Goal: Obtain resource: Download file/media

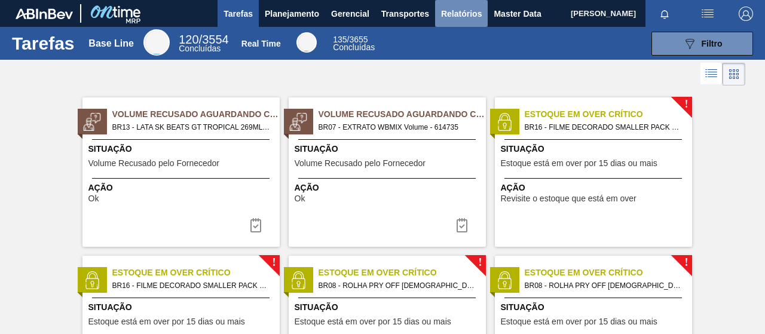
click at [462, 13] on span "Relatórios" at bounding box center [461, 14] width 41 height 14
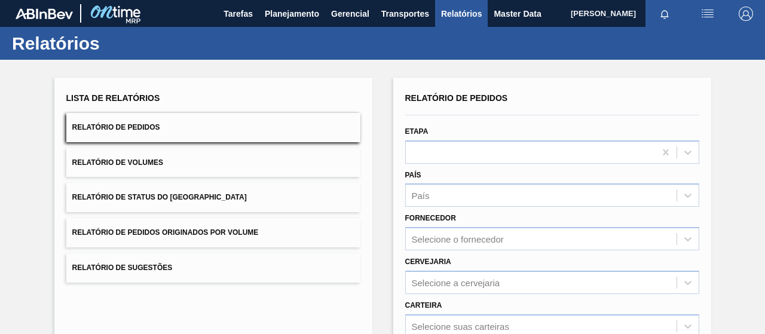
scroll to position [217, 0]
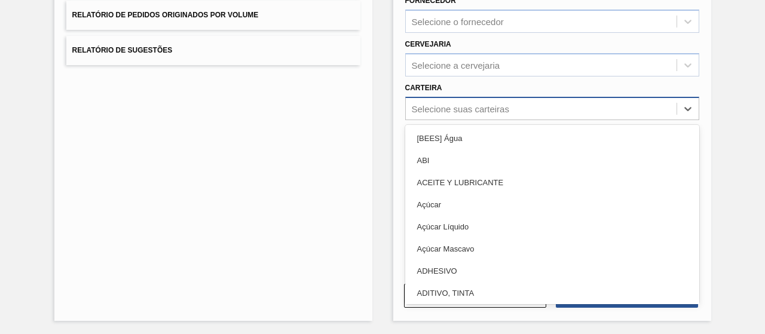
click at [464, 118] on div "Selecione suas carteiras" at bounding box center [552, 108] width 294 height 23
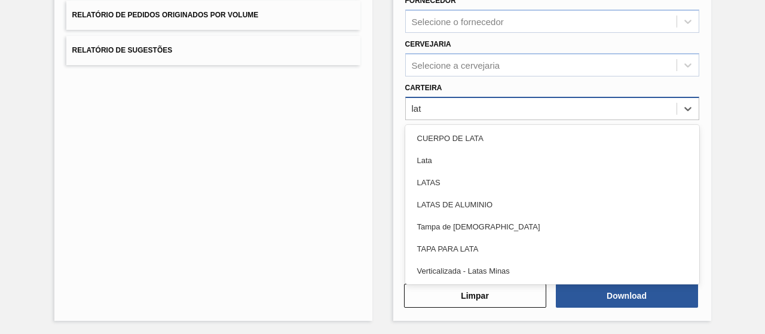
type input "lata"
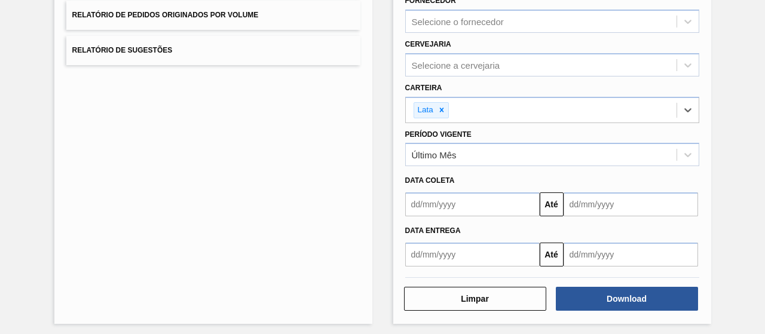
click at [443, 205] on input "text" at bounding box center [472, 204] width 134 height 24
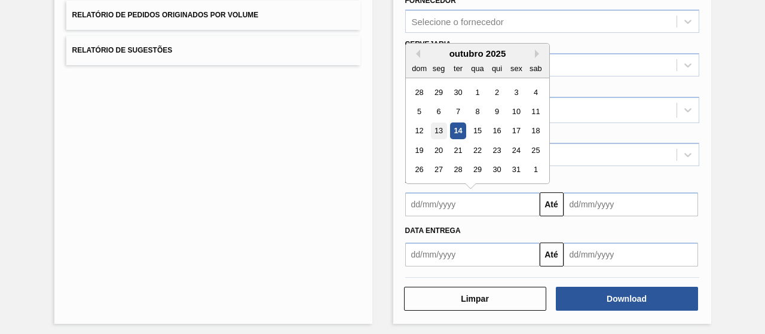
click at [433, 128] on div "13" at bounding box center [438, 131] width 16 height 16
type input "[DATE]"
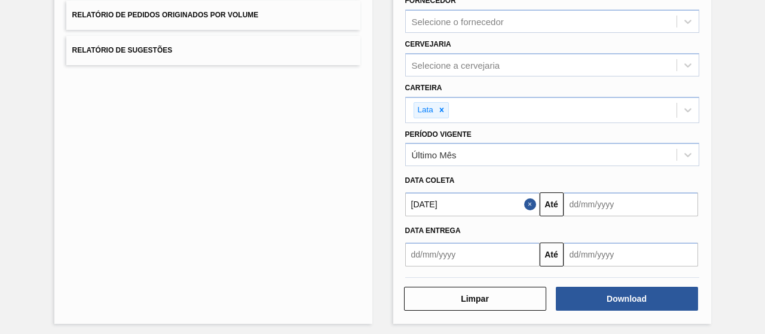
click at [578, 207] on input "text" at bounding box center [630, 204] width 134 height 24
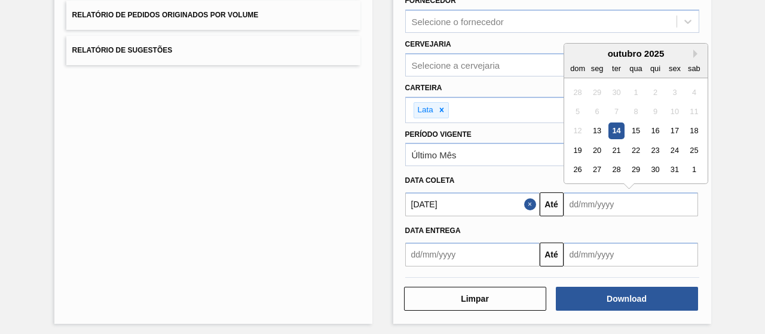
click at [624, 125] on div "12 13 14 15 16 17 18" at bounding box center [636, 130] width 136 height 19
click at [630, 126] on div "15" at bounding box center [635, 131] width 16 height 16
type input "[DATE]"
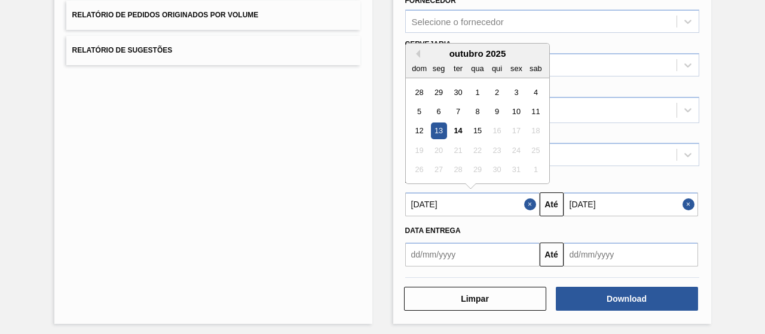
click at [517, 200] on input "[DATE]" at bounding box center [472, 204] width 134 height 24
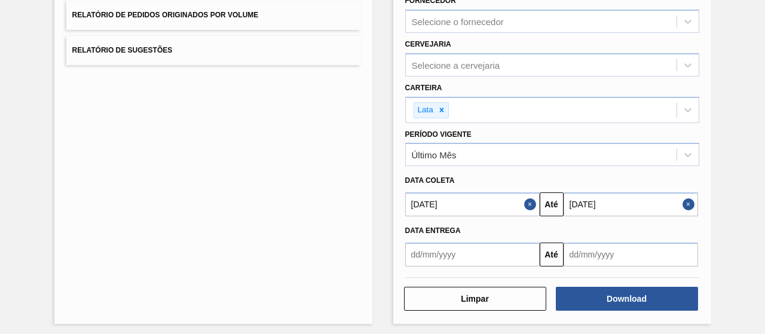
click at [525, 201] on button "Close" at bounding box center [532, 204] width 16 height 24
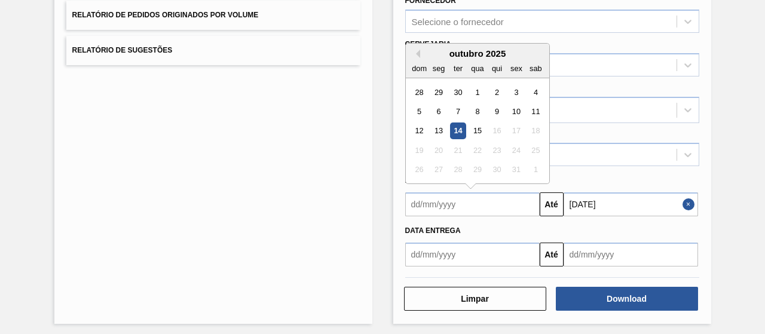
click at [513, 202] on input "text" at bounding box center [472, 204] width 134 height 24
click at [419, 127] on div "12" at bounding box center [419, 131] width 16 height 16
type input "[DATE]"
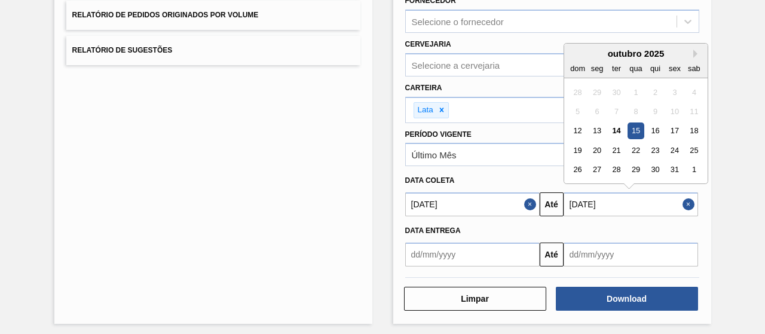
click at [678, 207] on input "[DATE]" at bounding box center [630, 204] width 134 height 24
click at [685, 203] on button "Close" at bounding box center [690, 204] width 16 height 24
click at [681, 201] on input "text" at bounding box center [630, 204] width 134 height 24
click at [670, 128] on div "17" at bounding box center [674, 131] width 16 height 16
type input "[DATE]"
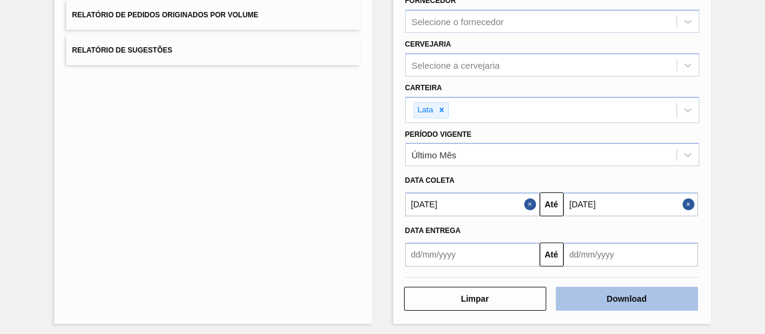
click at [601, 302] on button "Download" at bounding box center [627, 299] width 142 height 24
